Goal: Information Seeking & Learning: Learn about a topic

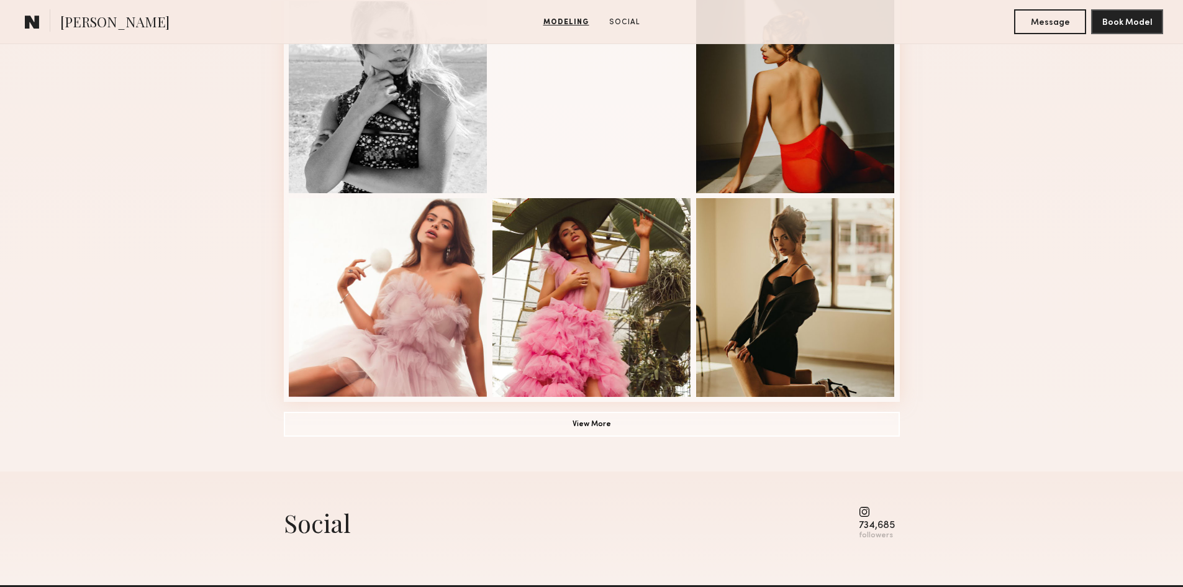
scroll to position [839, 0]
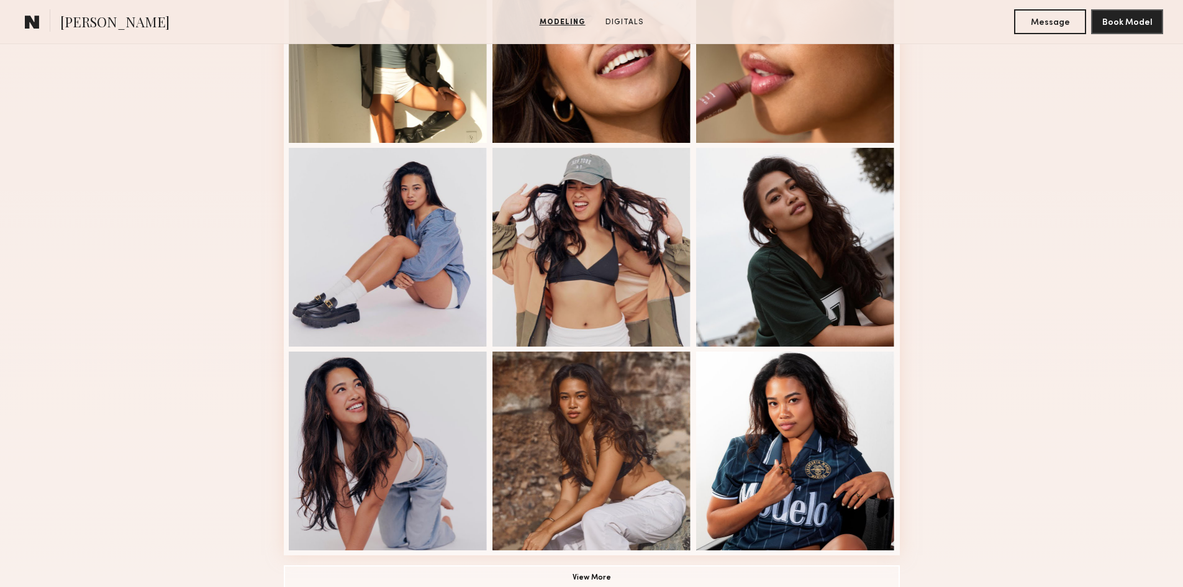
scroll to position [745, 0]
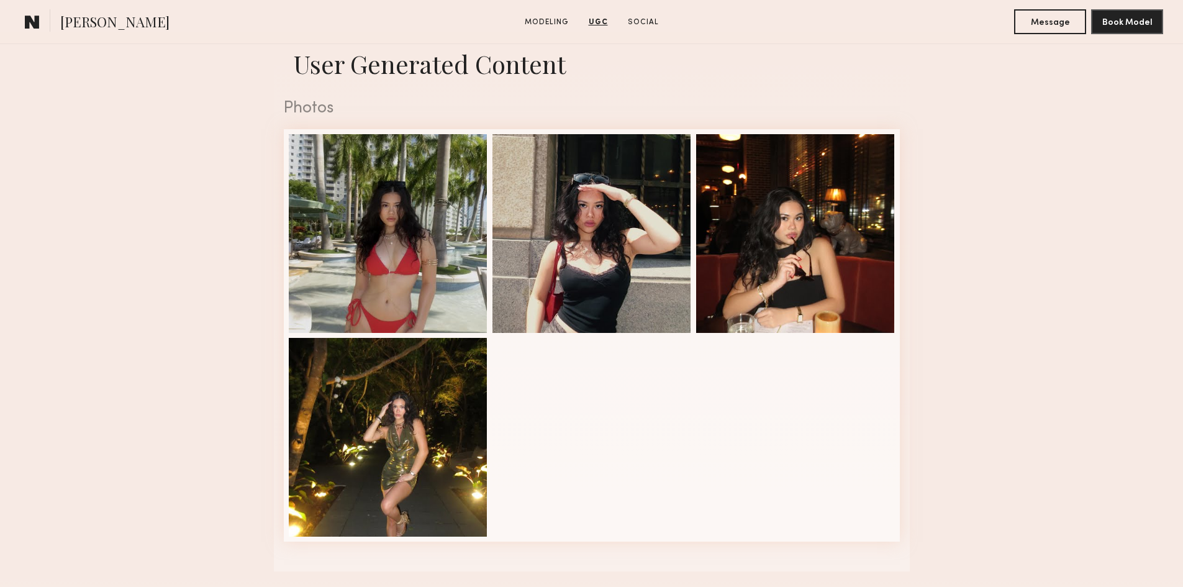
scroll to position [1180, 0]
